Goal: Information Seeking & Learning: Learn about a topic

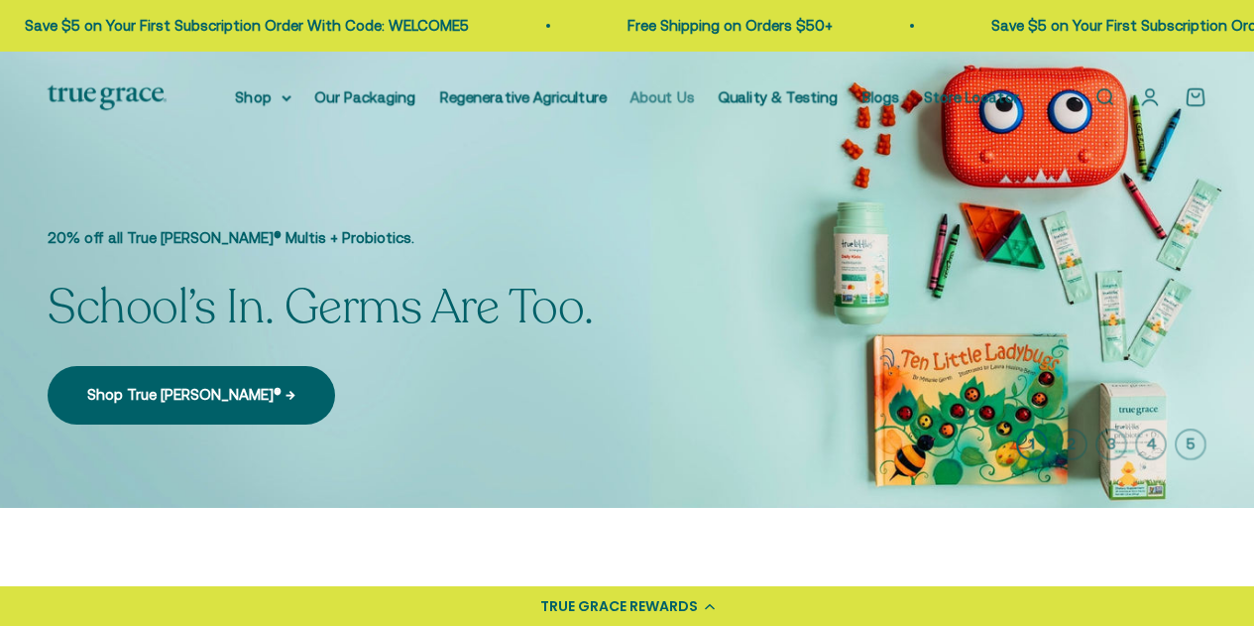
click at [658, 98] on link "About Us" at bounding box center [663, 96] width 64 height 17
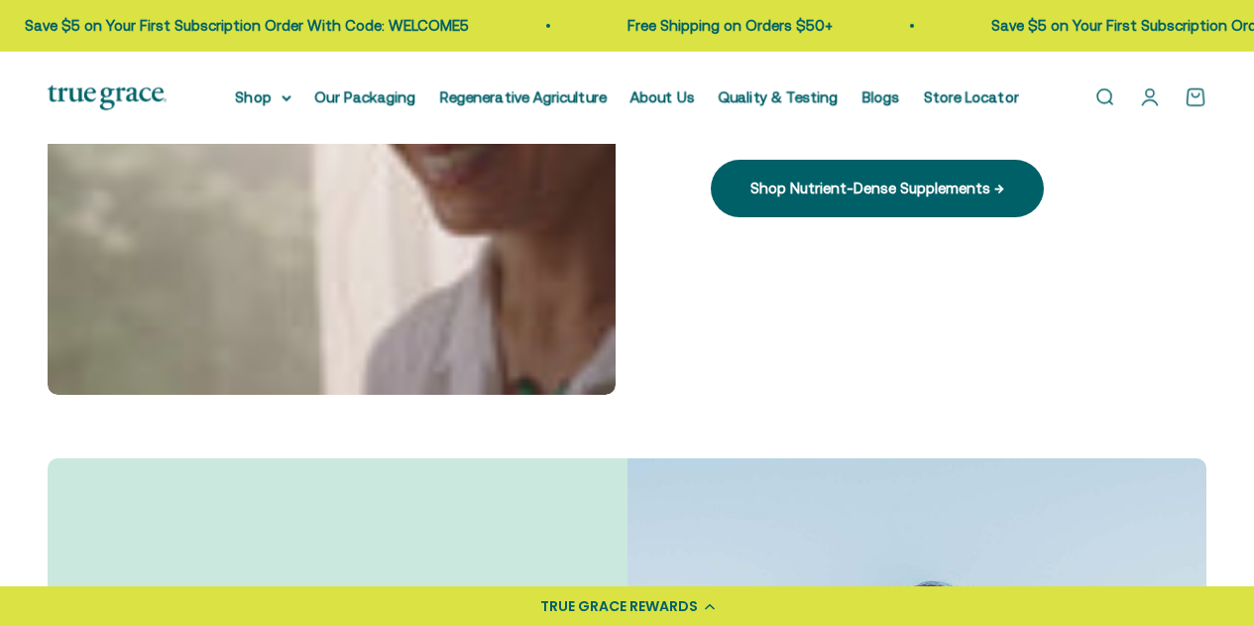
drag, startPoint x: 1268, startPoint y: 62, endPoint x: 1268, endPoint y: 148, distance: 85.3
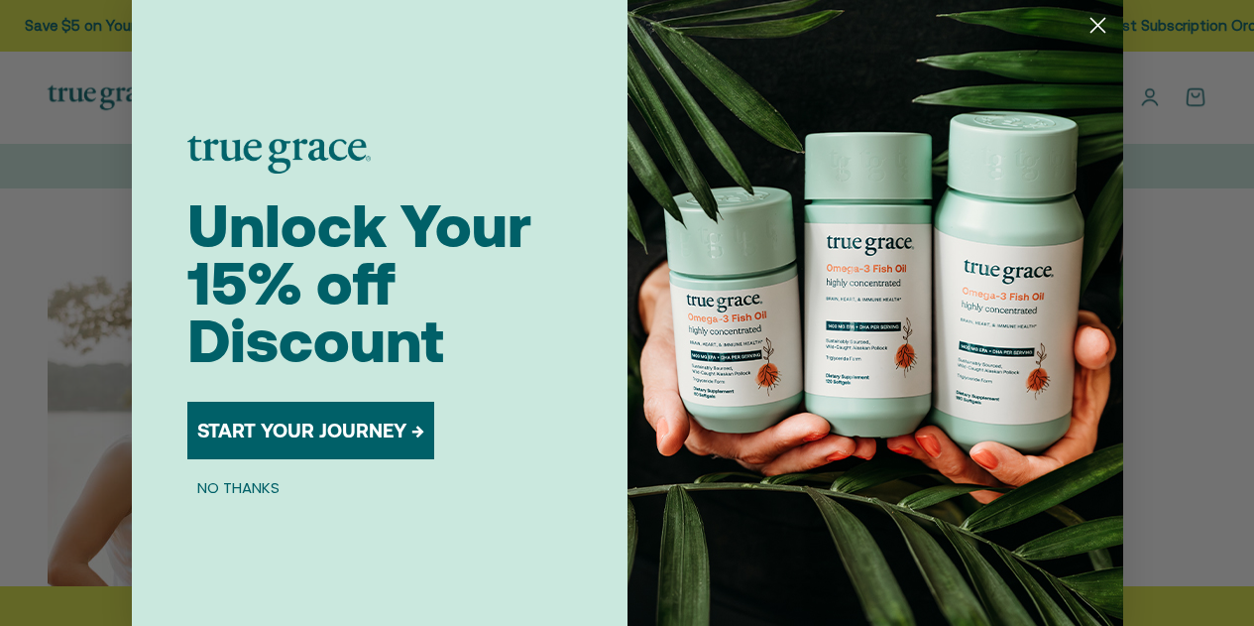
scroll to position [2215, 0]
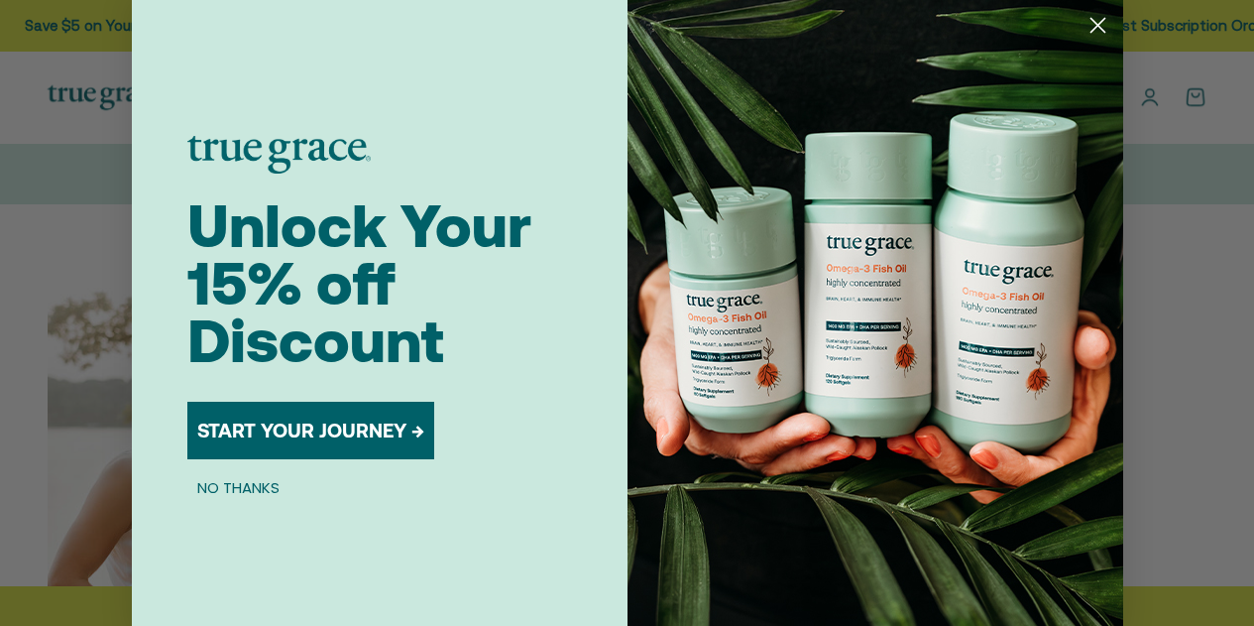
click at [1088, 22] on circle "Close dialog" at bounding box center [1097, 25] width 33 height 33
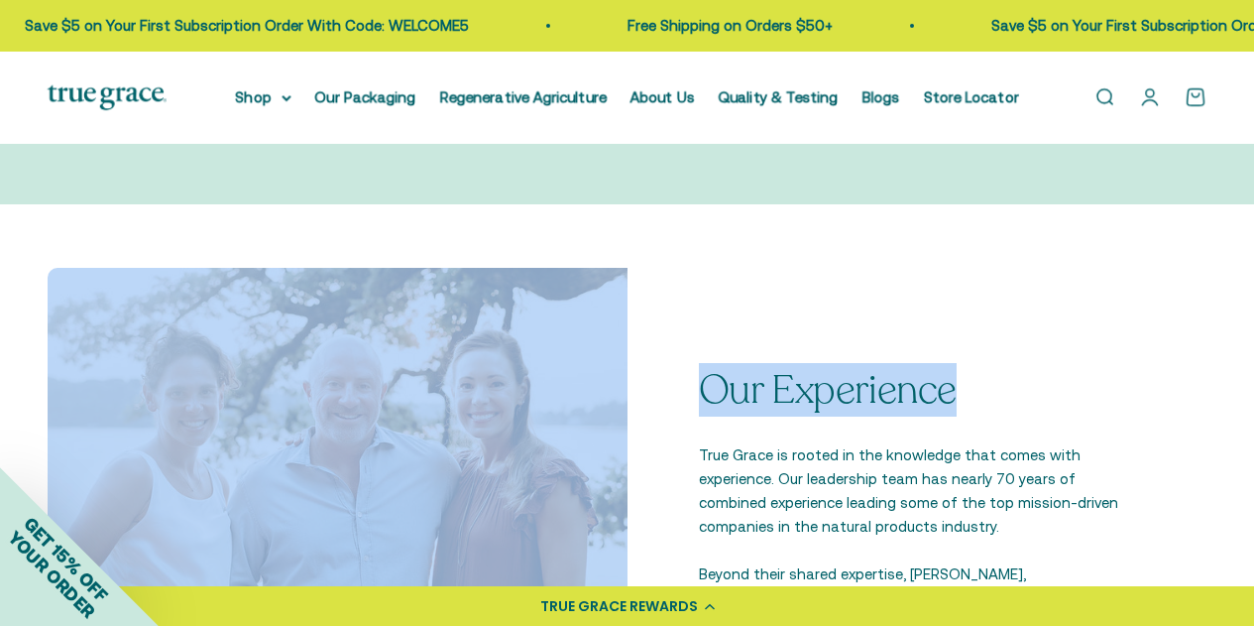
drag, startPoint x: 1248, startPoint y: 185, endPoint x: 1252, endPoint y: 208, distance: 23.1
click at [1252, 208] on main "Why we do it. Our Mission & Vision Provide nutrient-dense products that regener…" at bounding box center [627, 587] width 1254 height 5317
click at [1122, 223] on div "Our Experience True Grace is rooted in the knowledge that comes with experience…" at bounding box center [627, 557] width 1254 height 707
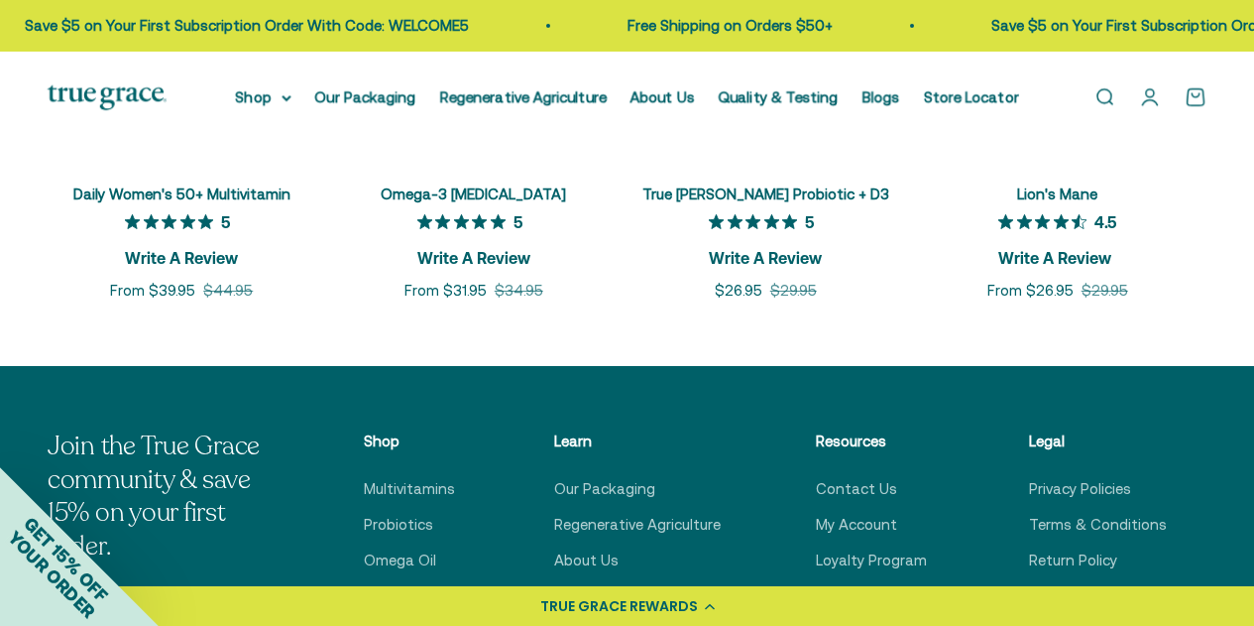
scroll to position [4285, 0]
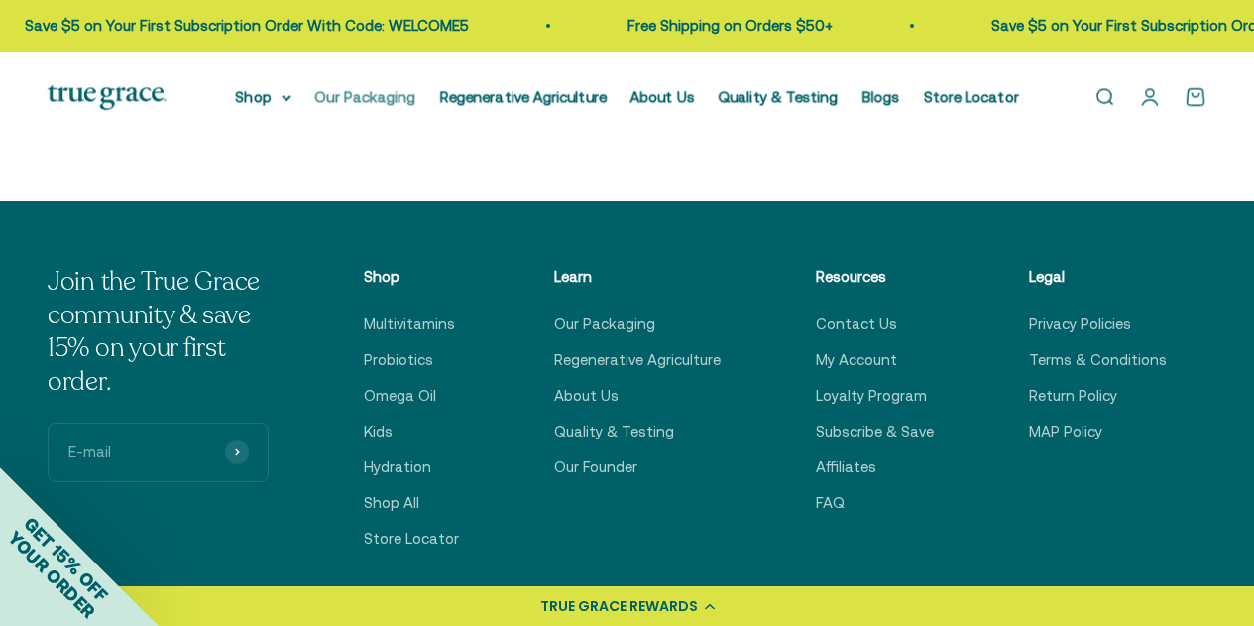
click at [385, 91] on link "Our Packaging" at bounding box center [365, 96] width 101 height 17
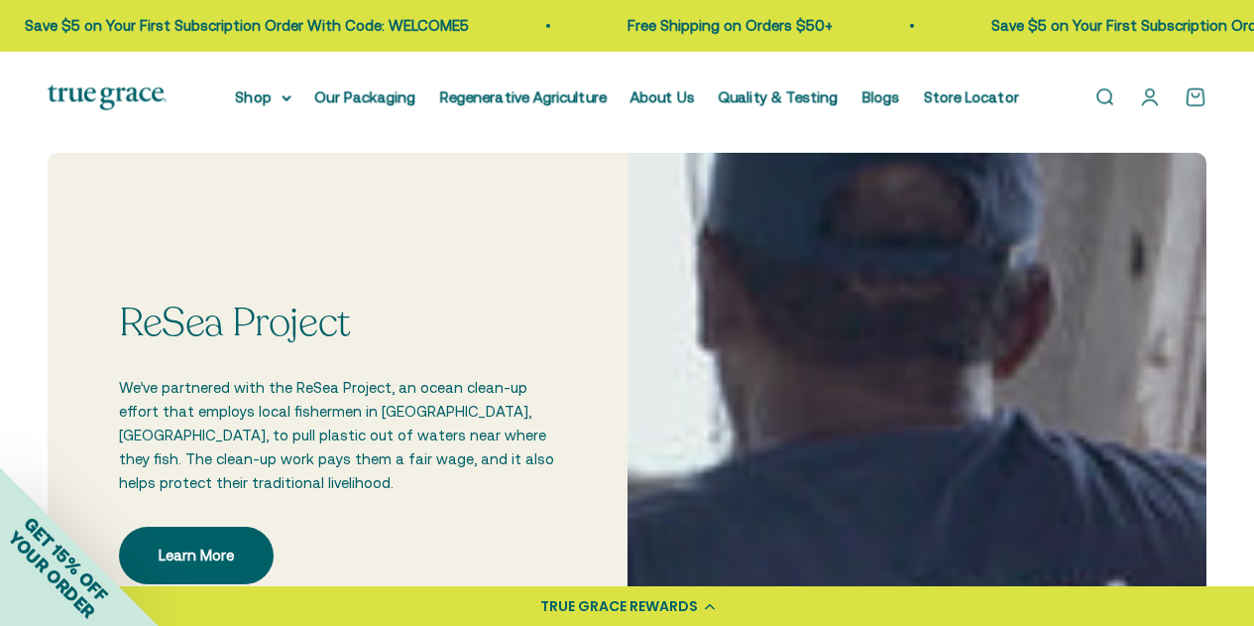
drag, startPoint x: 1268, startPoint y: 56, endPoint x: 1267, endPoint y: 178, distance: 123.0
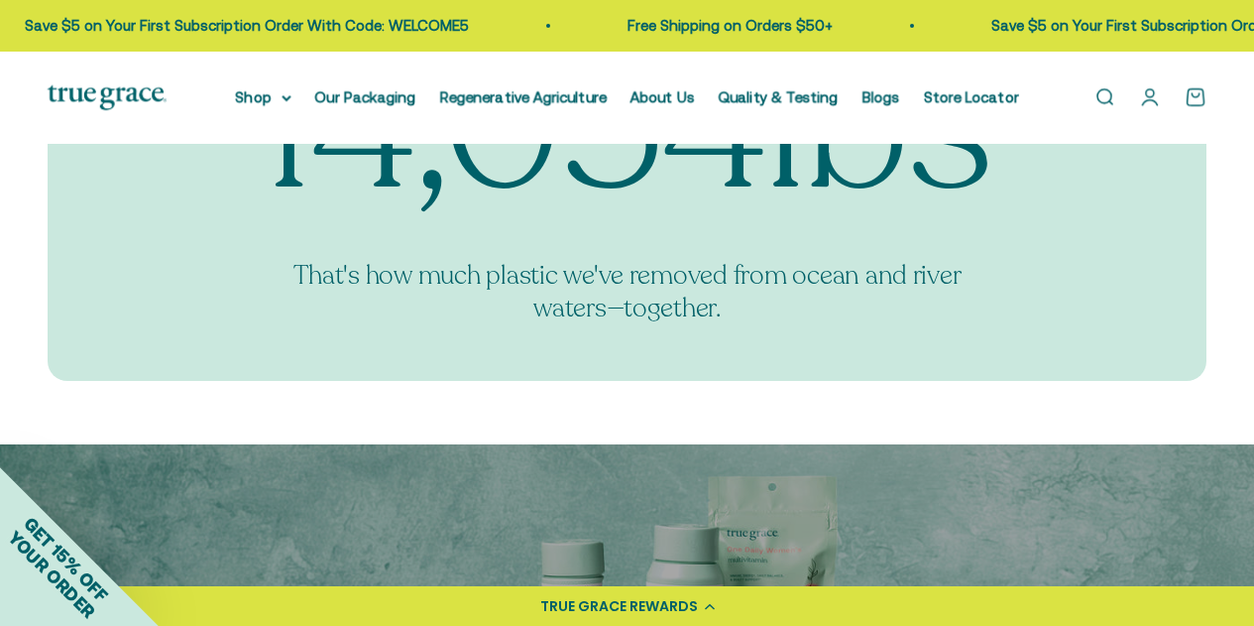
scroll to position [2492, 0]
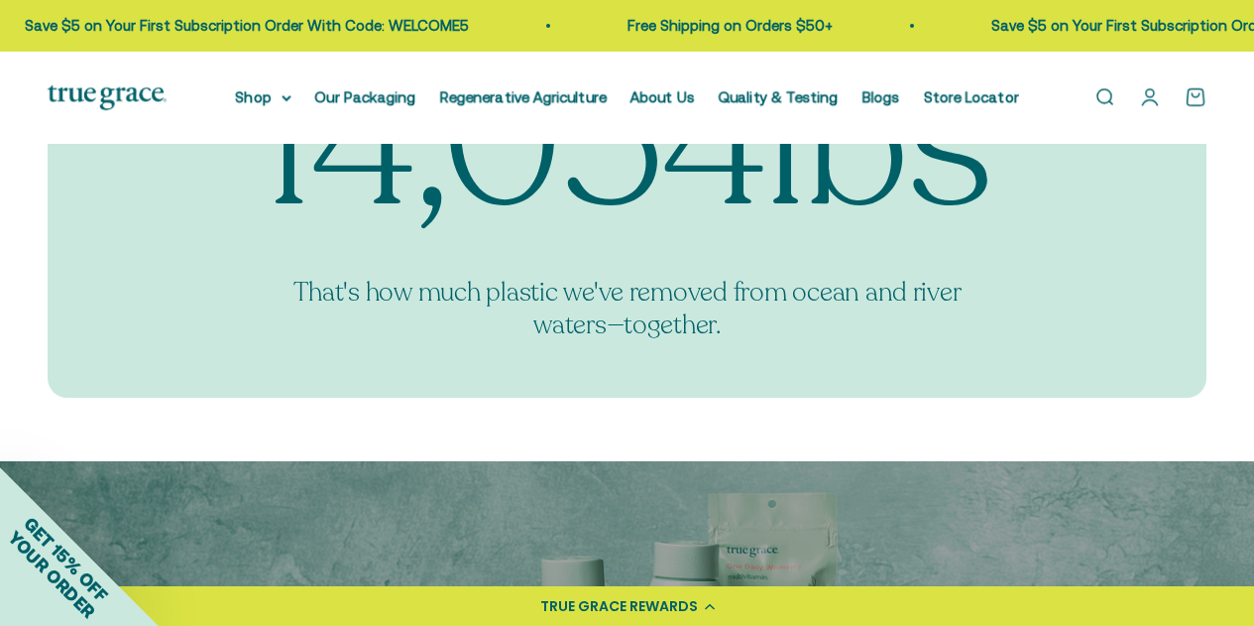
click at [100, 103] on img at bounding box center [107, 97] width 119 height 25
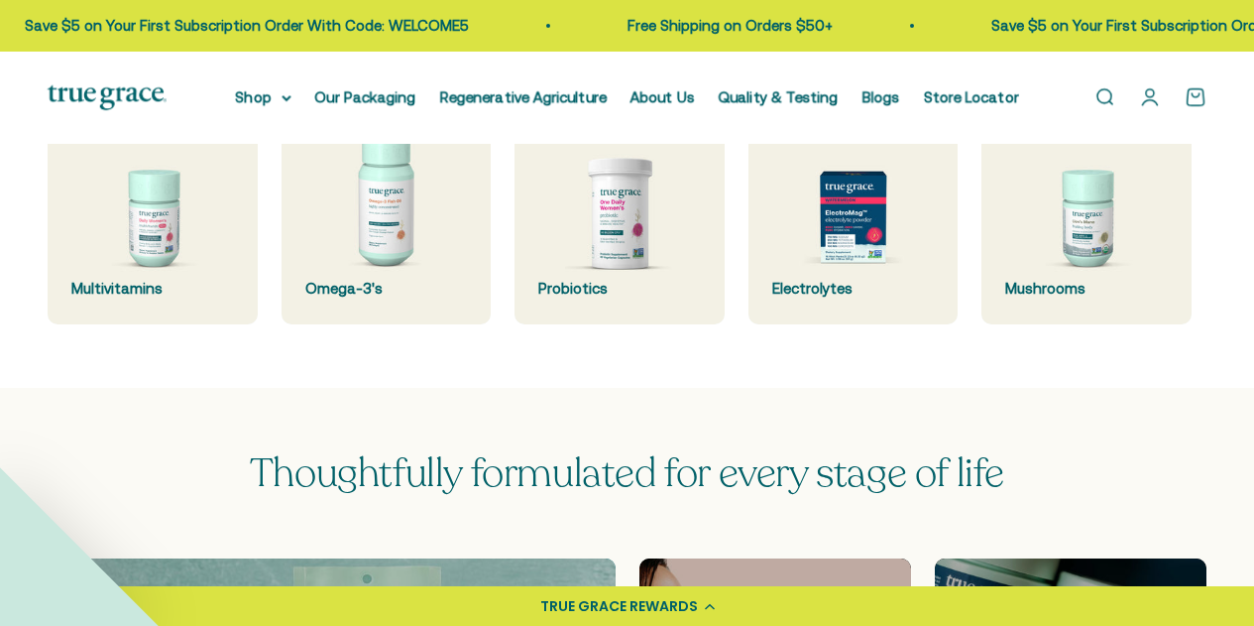
scroll to position [912, 0]
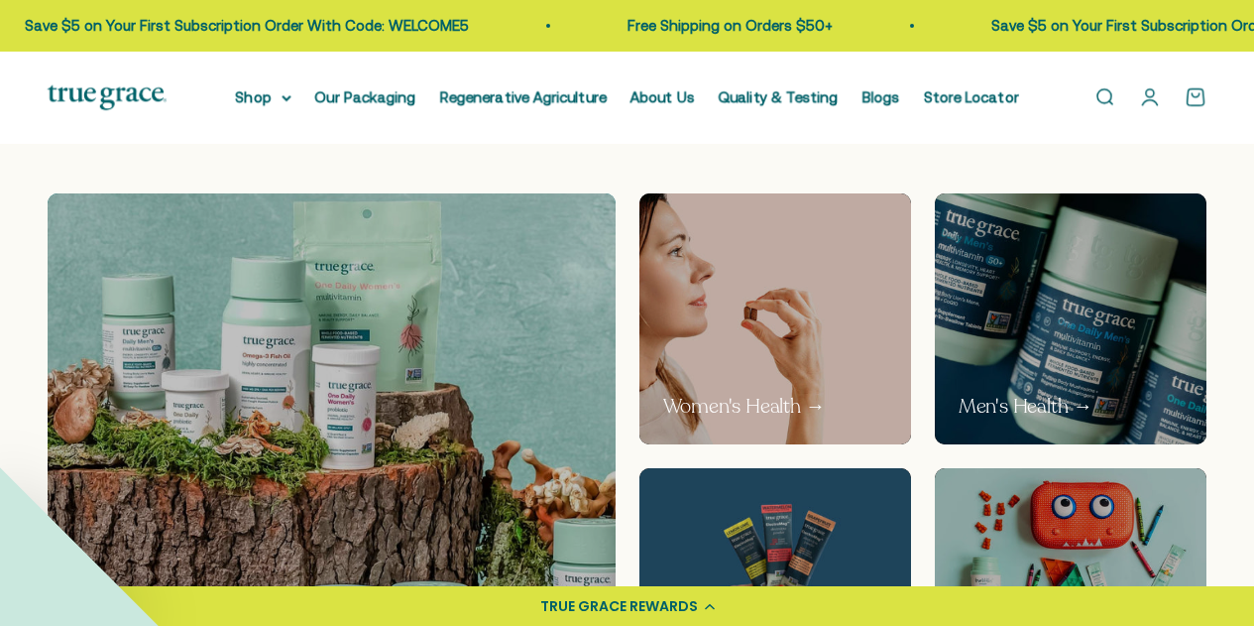
drag, startPoint x: 1268, startPoint y: 102, endPoint x: 1268, endPoint y: 138, distance: 35.7
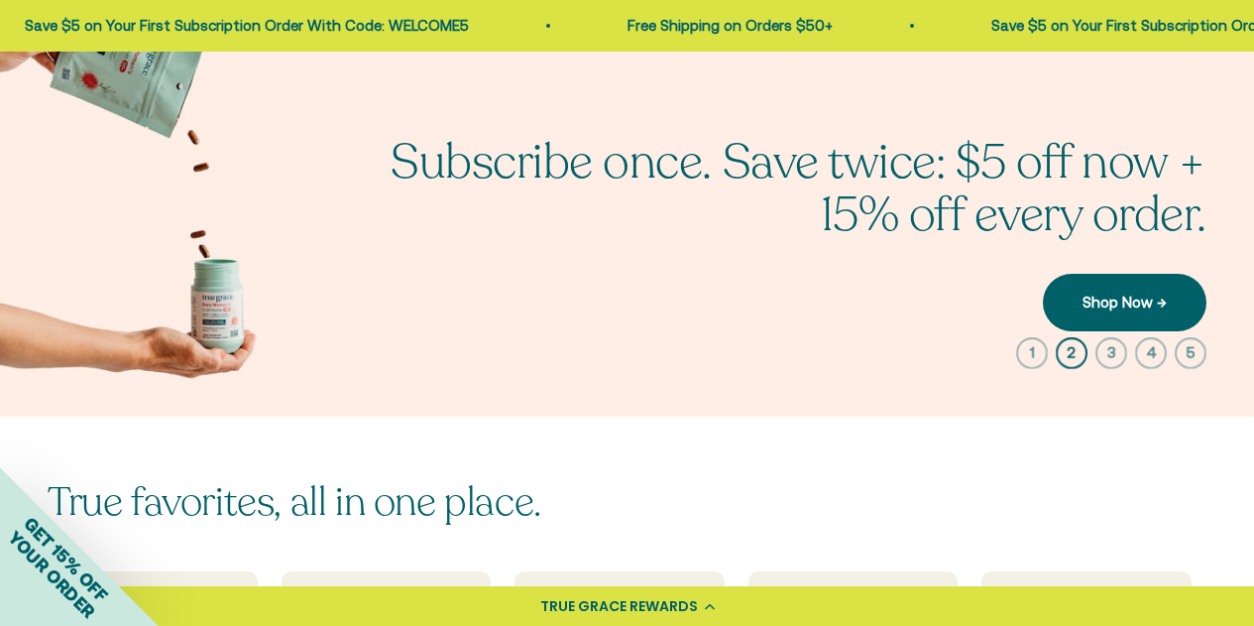
scroll to position [0, 0]
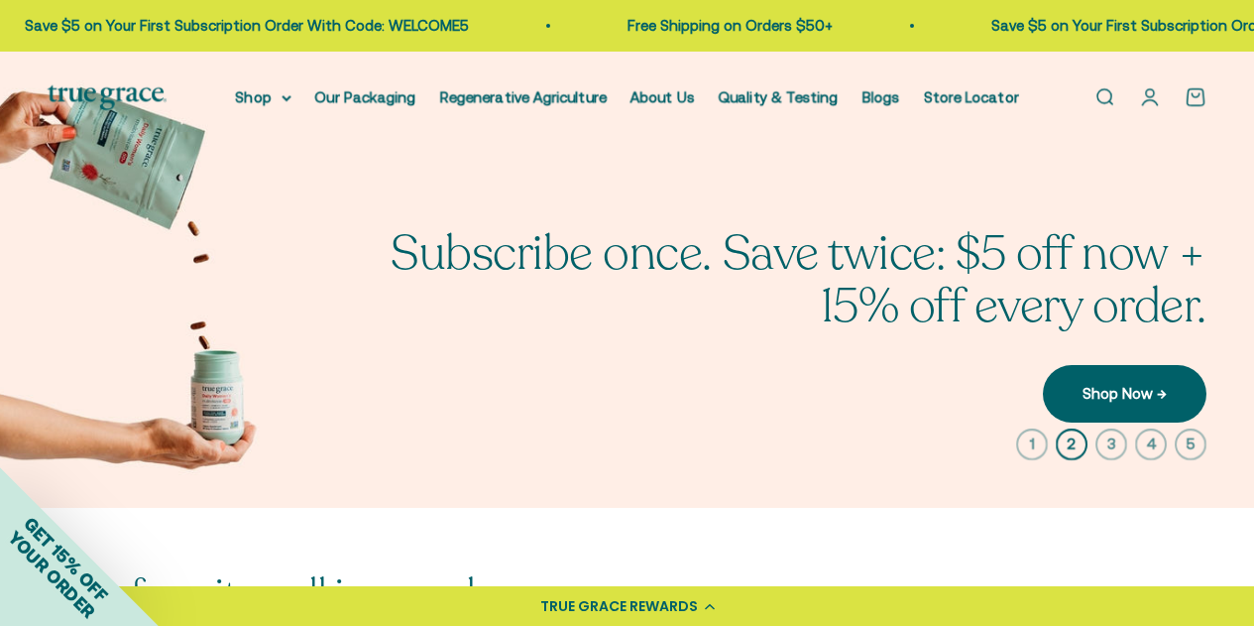
click at [1033, 442] on icon "button" at bounding box center [1032, 444] width 32 height 32
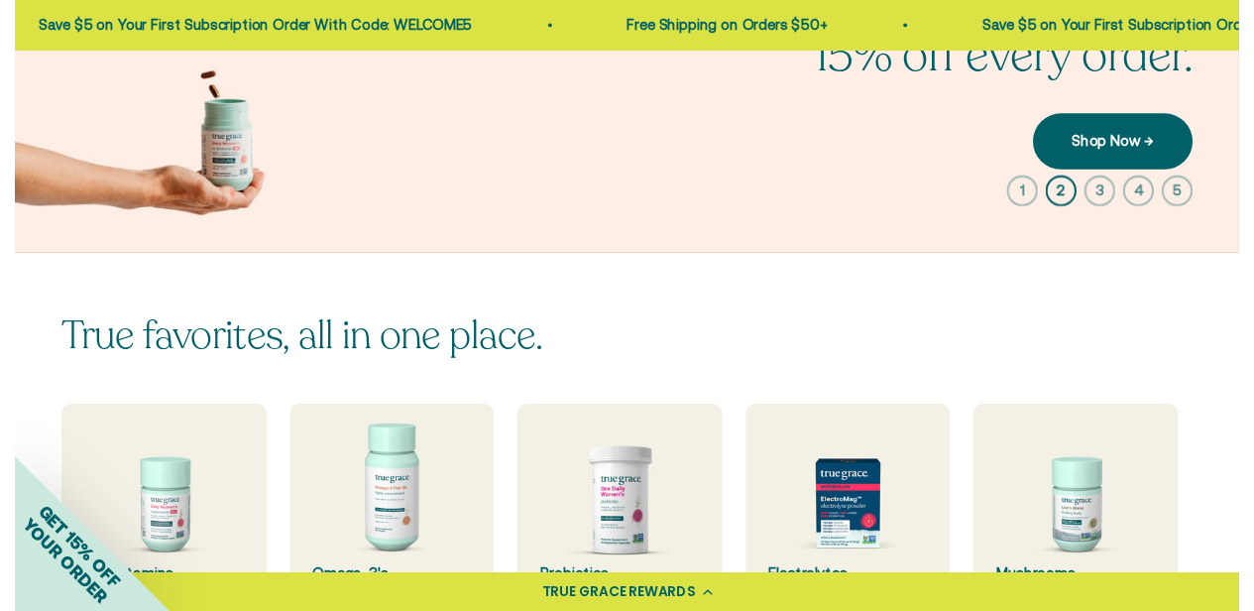
scroll to position [118, 0]
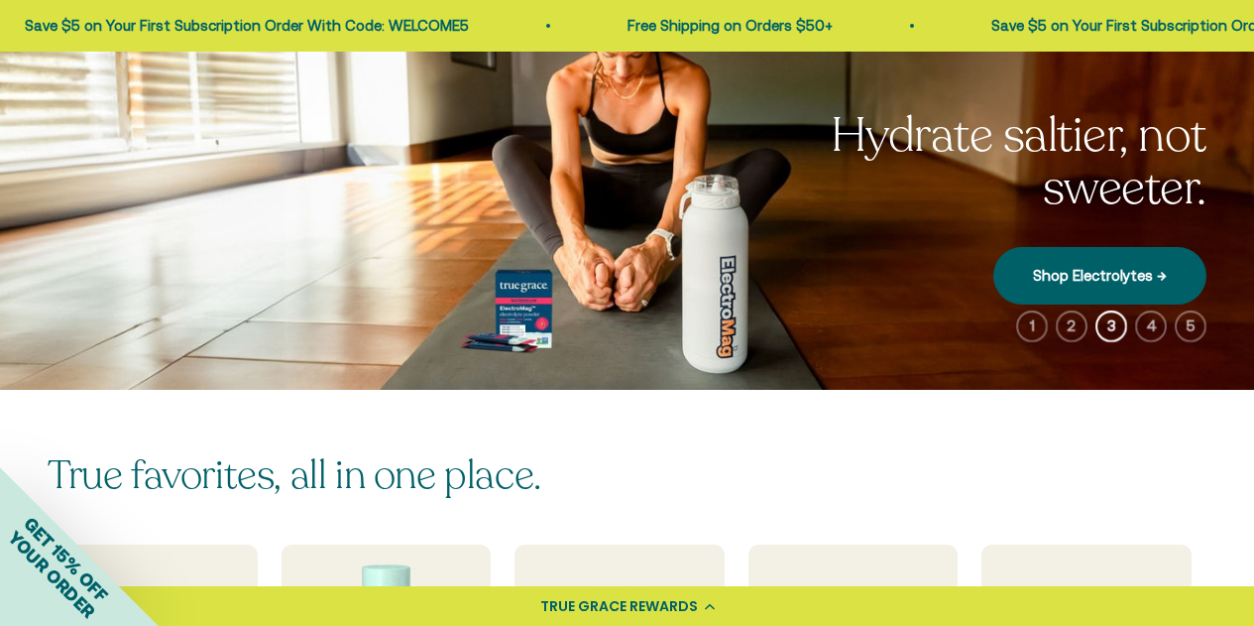
click at [670, 612] on div "TRUE GRACE REWARDS" at bounding box center [619, 606] width 158 height 21
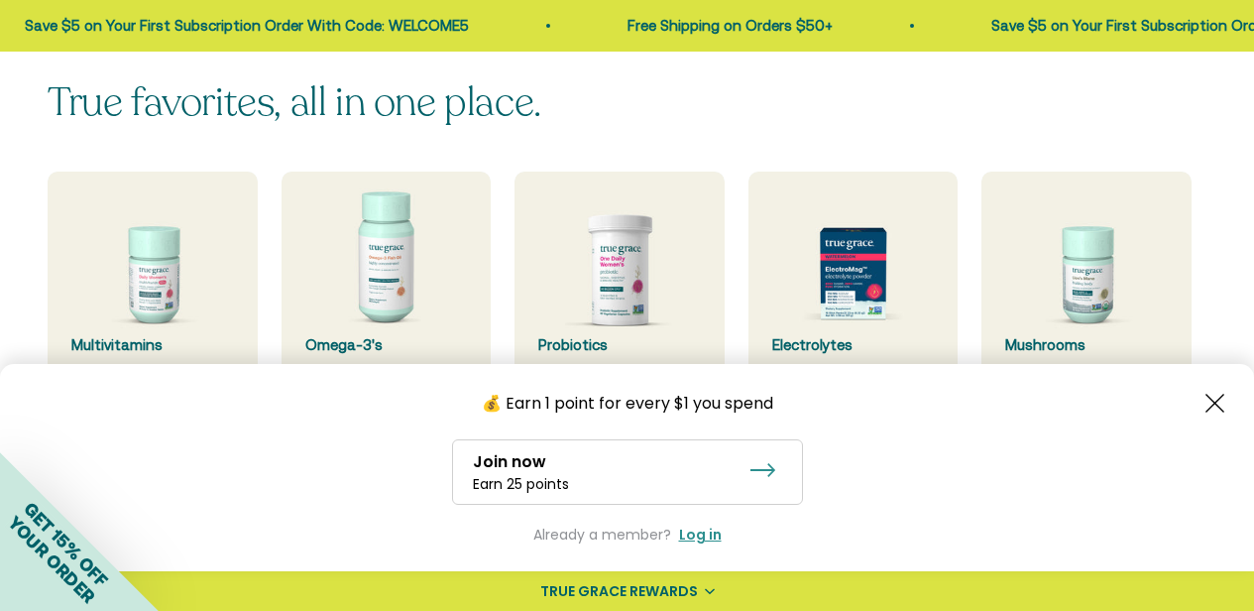
scroll to position [495, 0]
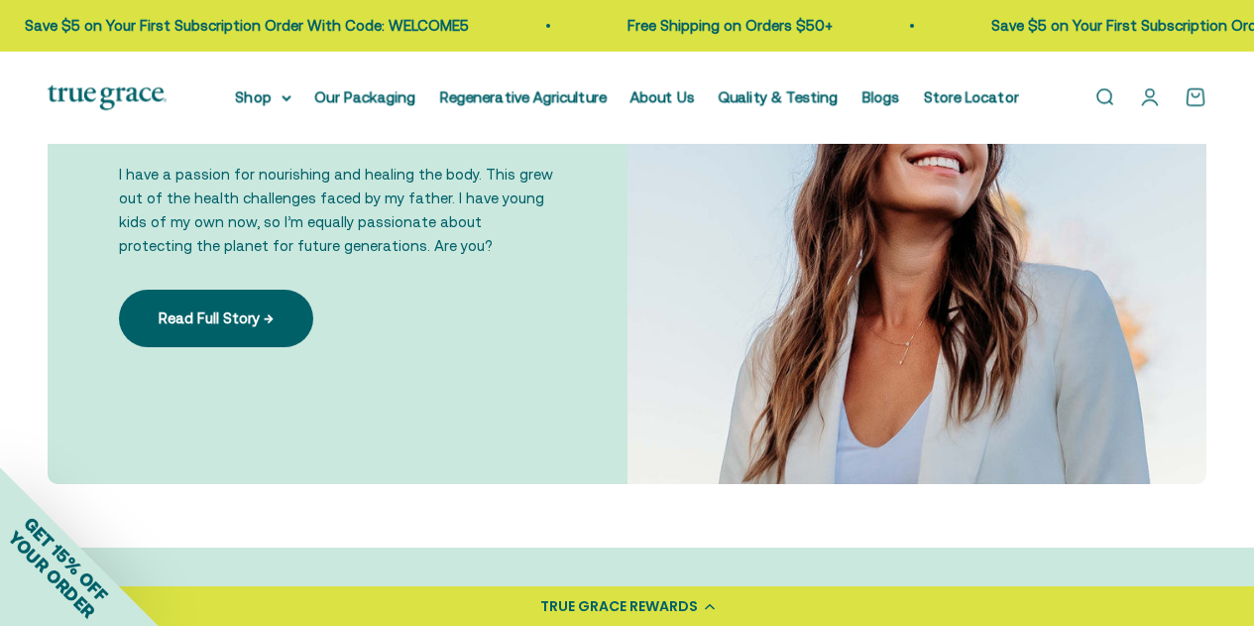
scroll to position [1330, 0]
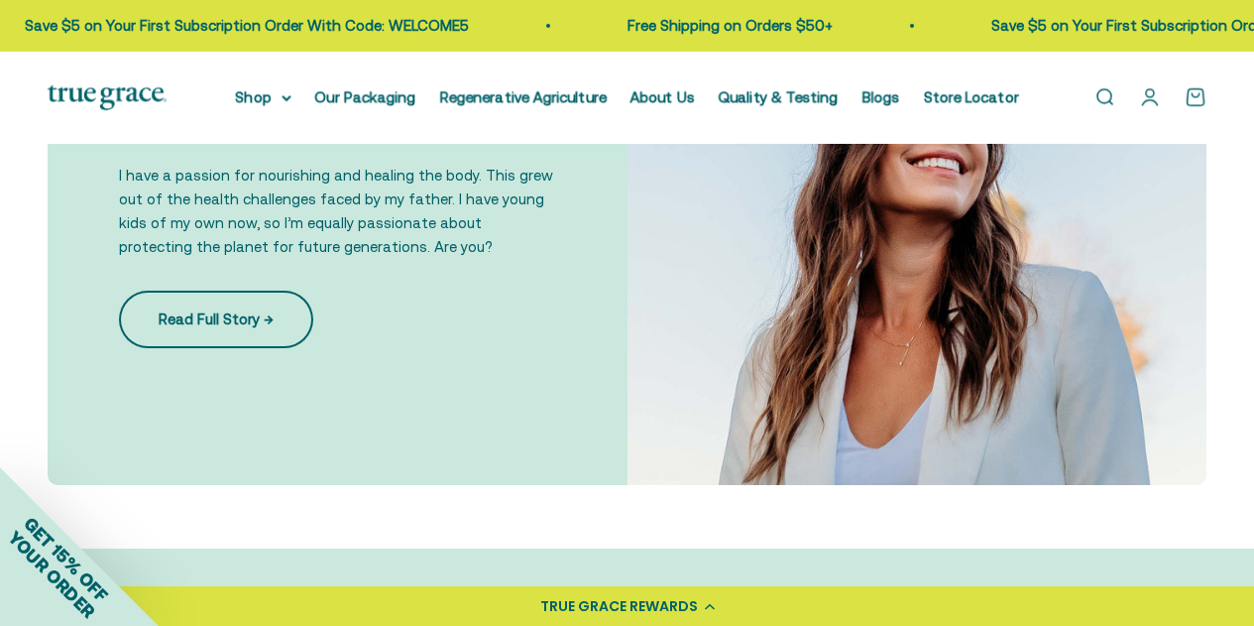
click at [155, 329] on link "Read Full Story →" at bounding box center [216, 320] width 194 height 58
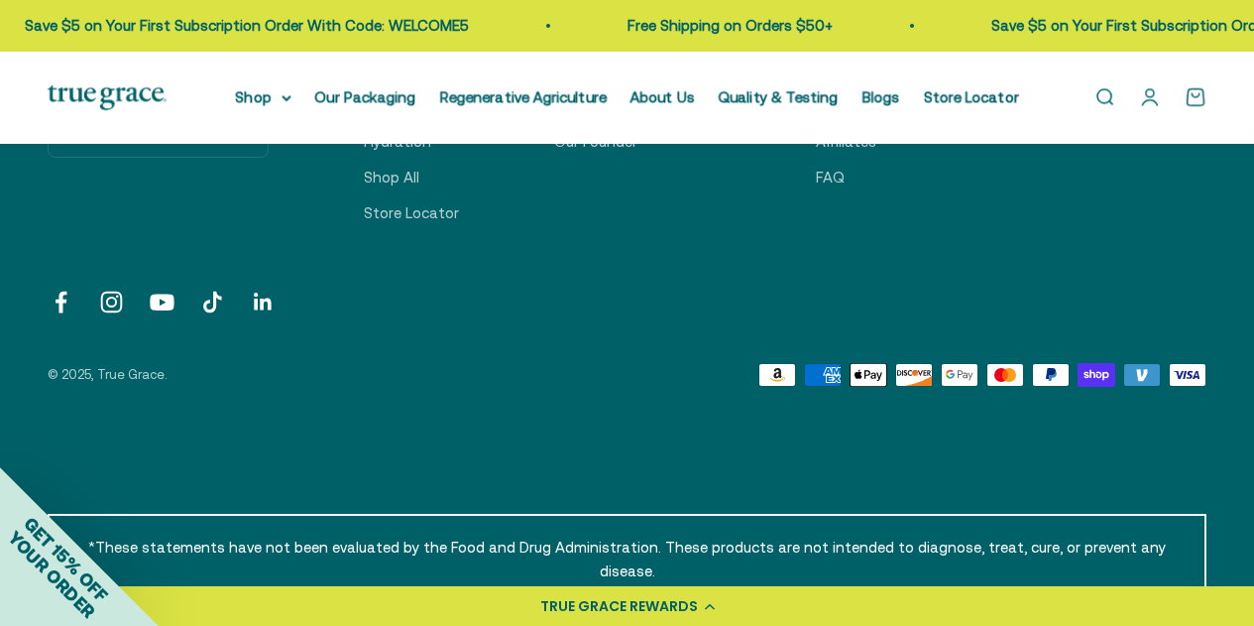
scroll to position [3552, 0]
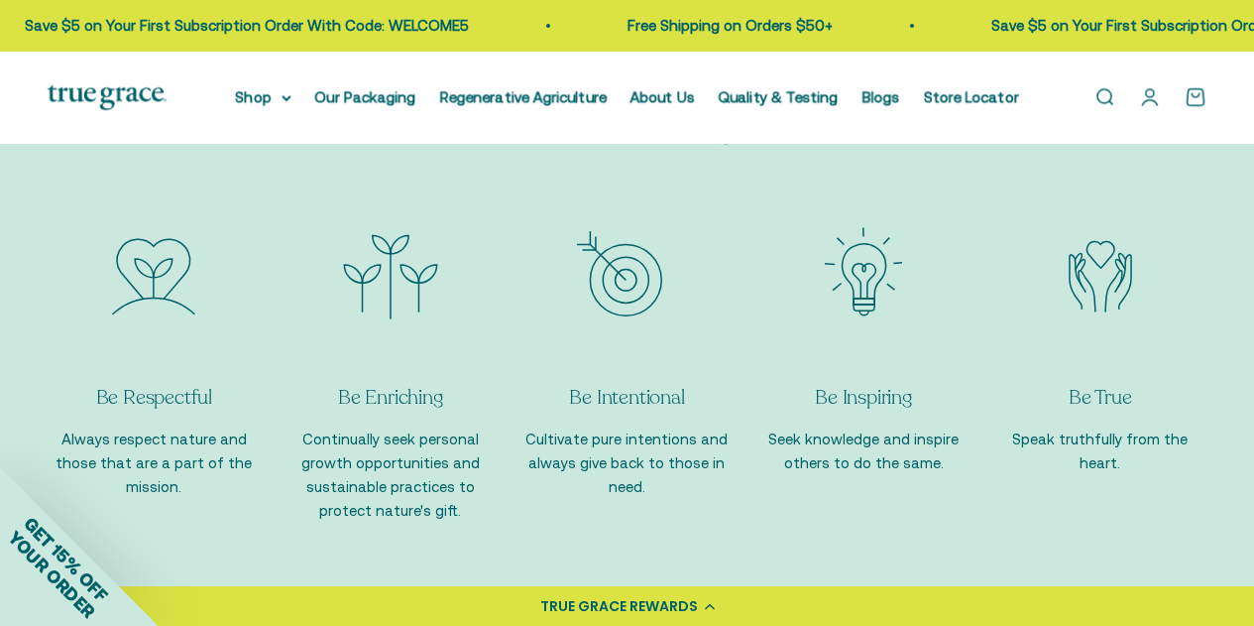
scroll to position [1827, 0]
